Goal: Use online tool/utility: Use online tool/utility

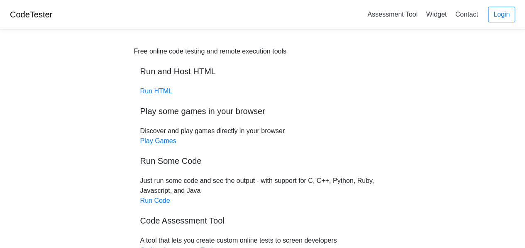
click at [158, 96] on div "Free online code testing and remote execution tools Run and Host HTML Run HTML …" at bounding box center [262, 176] width 257 height 259
click at [161, 201] on link "Run Code" at bounding box center [155, 200] width 30 height 7
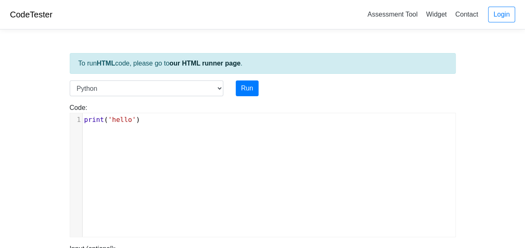
scroll to position [3, 0]
click at [187, 149] on div "xxxxxxxxxx 1 print ( 'hello' )" at bounding box center [269, 181] width 398 height 136
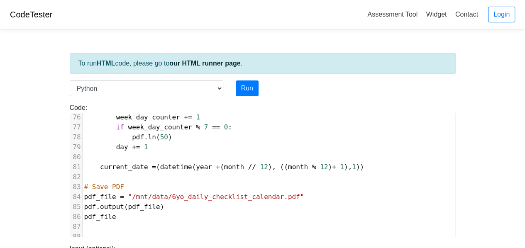
scroll to position [746, 0]
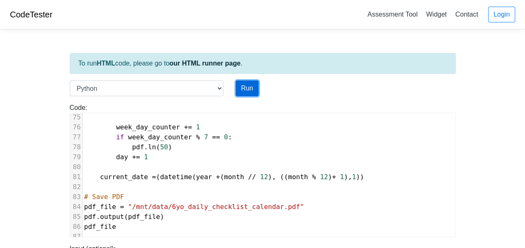
click at [245, 90] on button "Run" at bounding box center [247, 89] width 23 height 16
type input "[URL][DOMAIN_NAME]"
type textarea "Submission status: Runtime Error (NZEC) Stderr: File "script.py", line 1 print(…"
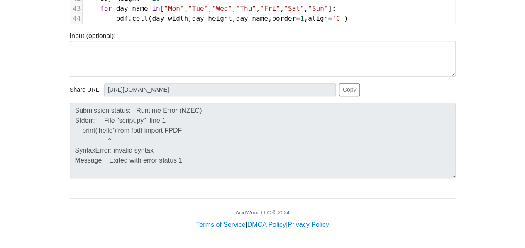
scroll to position [290, 0]
